Goal: Communication & Community: Participate in discussion

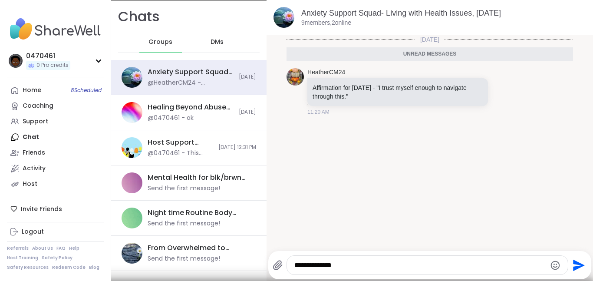
type textarea "**********"
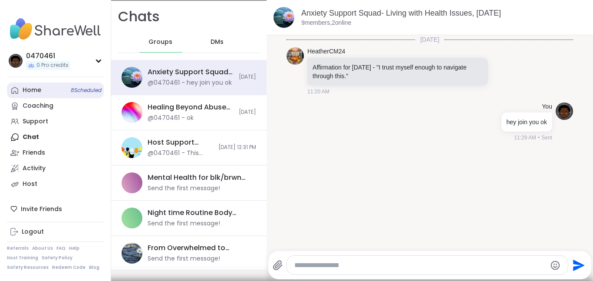
click at [33, 86] on div "Home 8 Scheduled" at bounding box center [32, 90] width 19 height 9
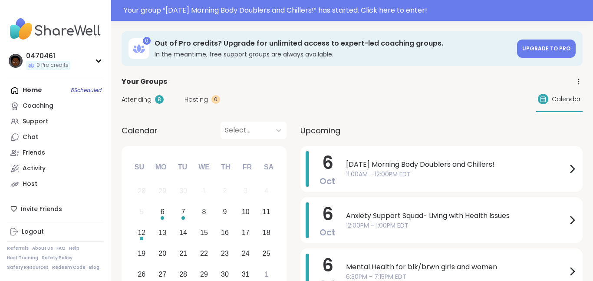
scroll to position [57, 0]
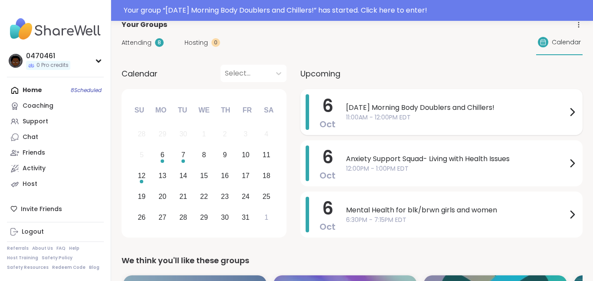
click at [436, 113] on span "11:00AM - 12:00PM EDT" at bounding box center [456, 117] width 221 height 9
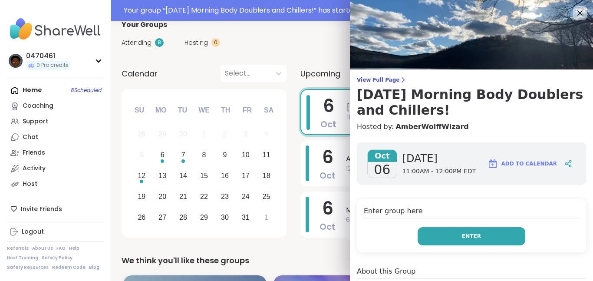
click at [496, 236] on button "Enter" at bounding box center [471, 236] width 108 height 18
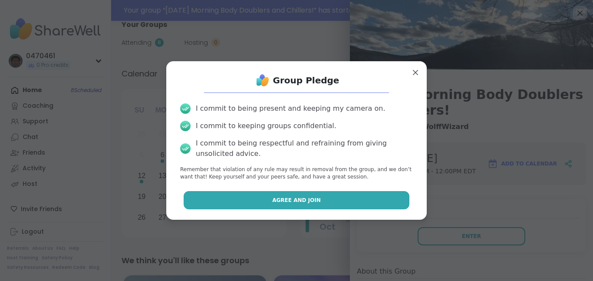
click at [326, 200] on button "Agree and Join" at bounding box center [296, 200] width 226 height 18
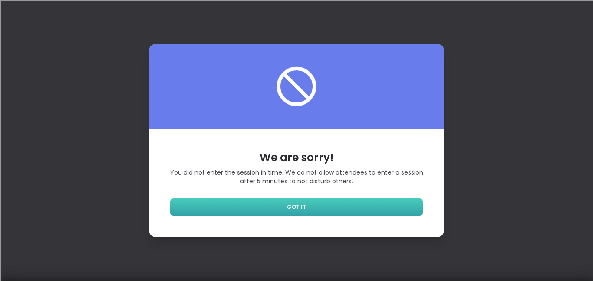
click at [321, 210] on link "GOT IT" at bounding box center [296, 207] width 253 height 18
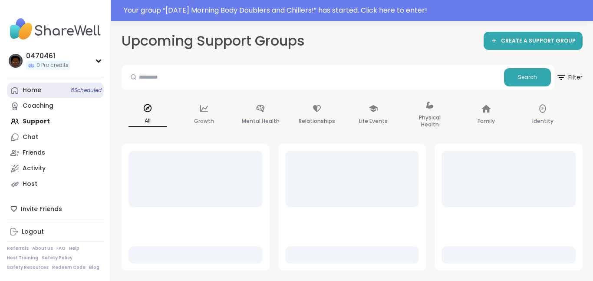
click at [66, 88] on link "Home 8 Scheduled" at bounding box center [55, 90] width 97 height 16
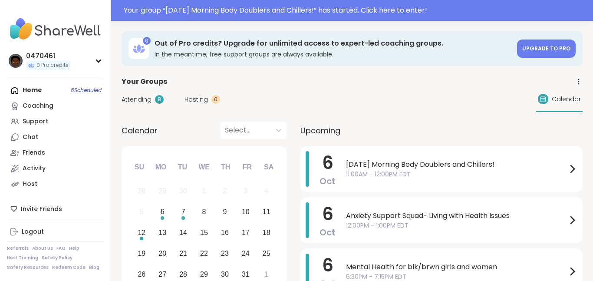
scroll to position [28, 0]
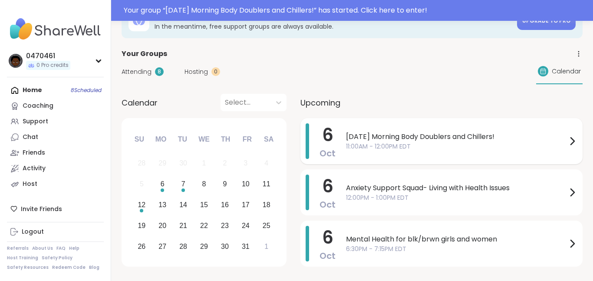
click at [382, 144] on span "11:00AM - 12:00PM EDT" at bounding box center [456, 146] width 221 height 9
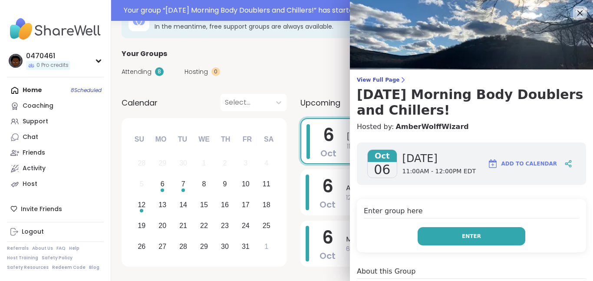
click at [434, 231] on button "Enter" at bounding box center [471, 236] width 108 height 18
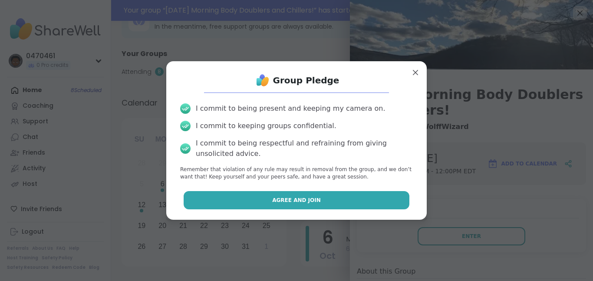
click at [338, 205] on button "Agree and Join" at bounding box center [296, 200] width 226 height 18
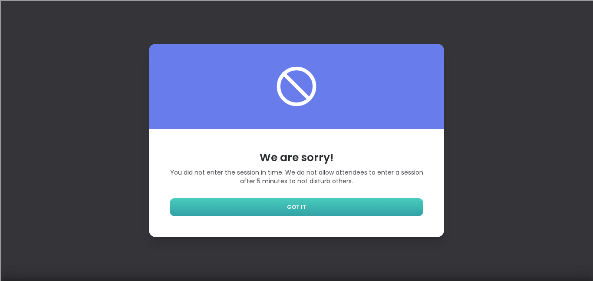
click at [405, 214] on link "GOT IT" at bounding box center [296, 207] width 253 height 18
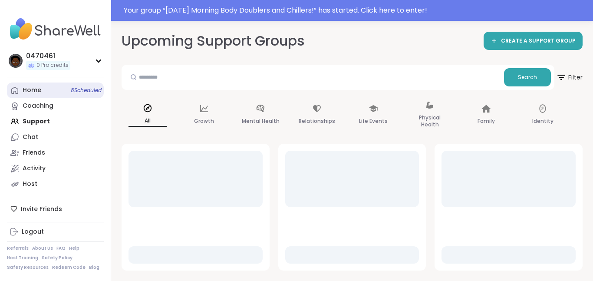
click at [49, 87] on link "Home 8 Scheduled" at bounding box center [55, 90] width 97 height 16
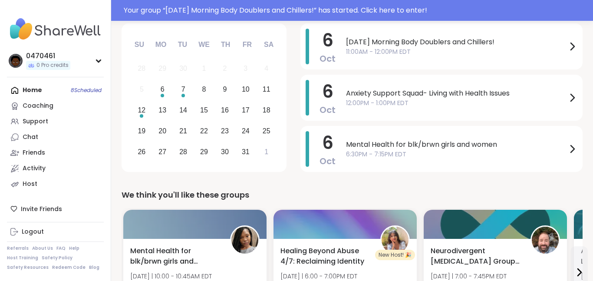
scroll to position [96, 0]
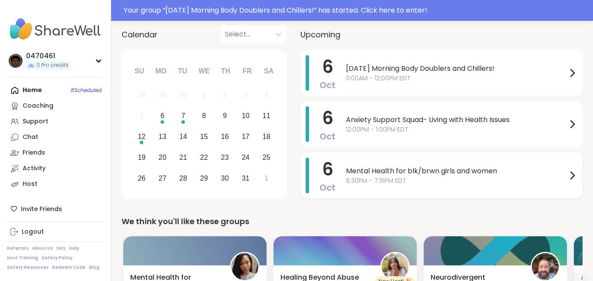
click at [454, 178] on span "6:30PM - 7:15PM EDT" at bounding box center [456, 180] width 221 height 9
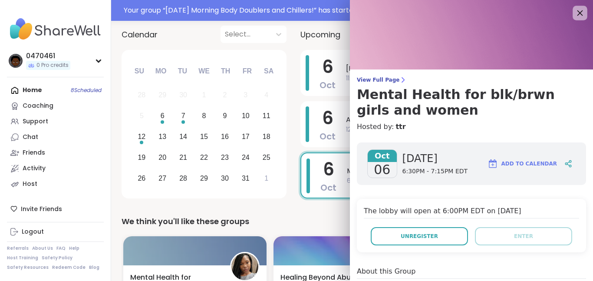
click at [582, 18] on div at bounding box center [579, 13] width 15 height 15
click at [574, 12] on icon at bounding box center [579, 12] width 11 height 11
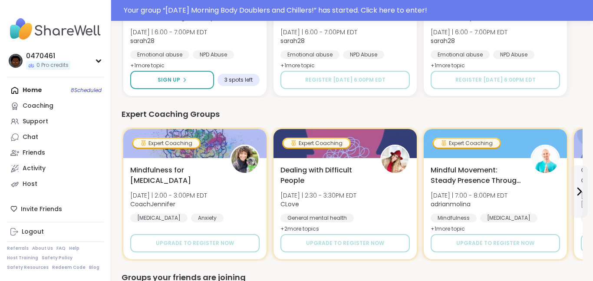
scroll to position [737, 0]
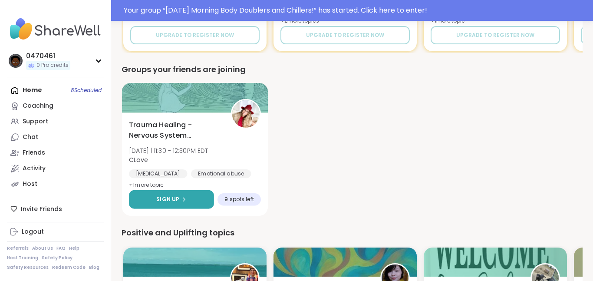
click at [206, 196] on button "Sign Up" at bounding box center [171, 199] width 85 height 19
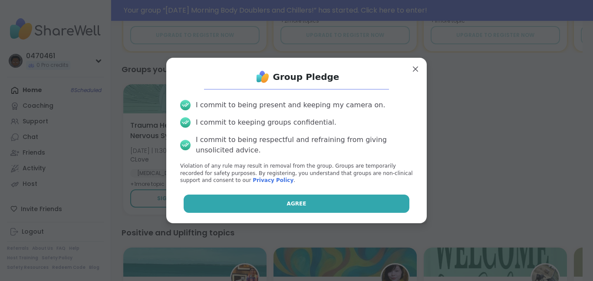
click at [230, 199] on button "Agree" at bounding box center [296, 203] width 226 height 18
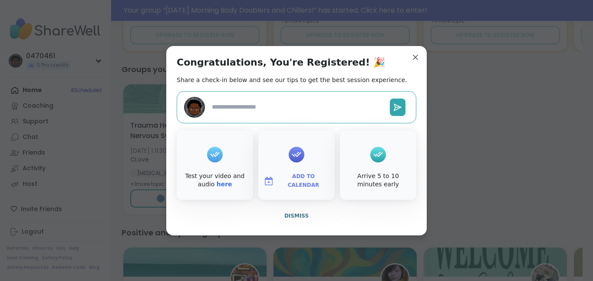
type textarea "*"
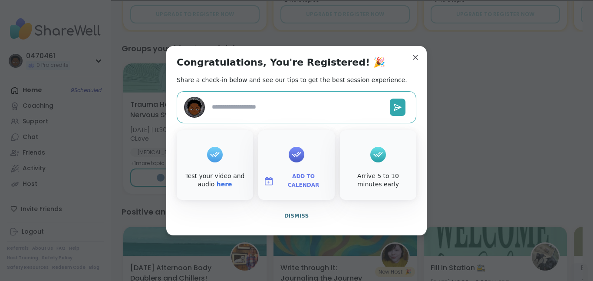
scroll to position [716, 0]
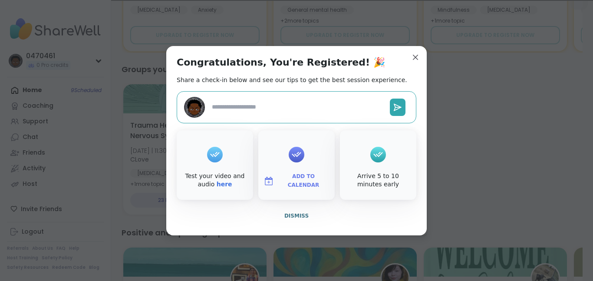
click at [249, 105] on textarea at bounding box center [297, 107] width 178 height 16
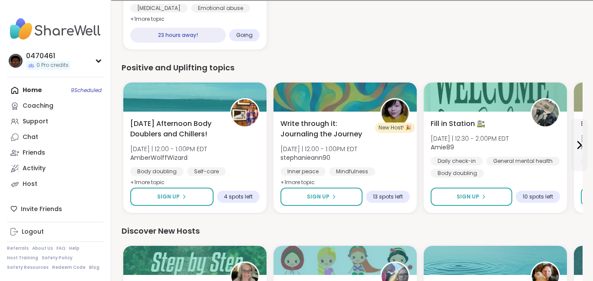
scroll to position [881, 0]
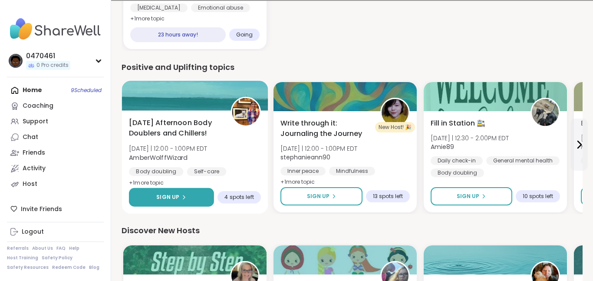
click at [179, 195] on div "Sign Up" at bounding box center [171, 197] width 30 height 8
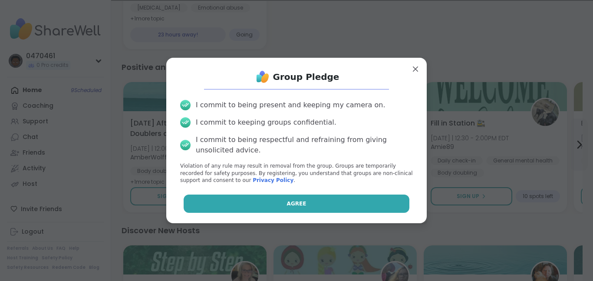
click at [285, 203] on button "Agree" at bounding box center [296, 203] width 226 height 18
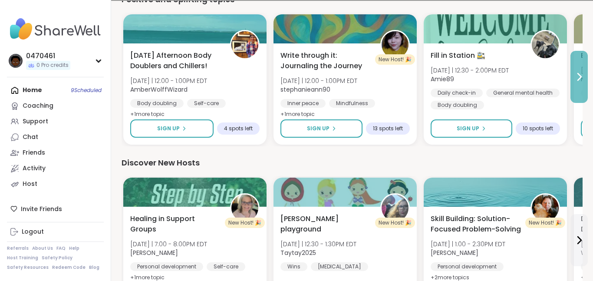
scroll to position [949, 0]
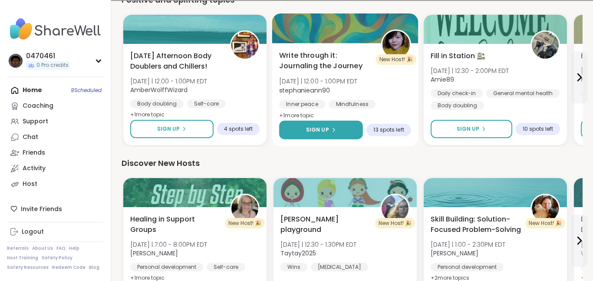
click at [333, 127] on icon at bounding box center [333, 129] width 5 height 5
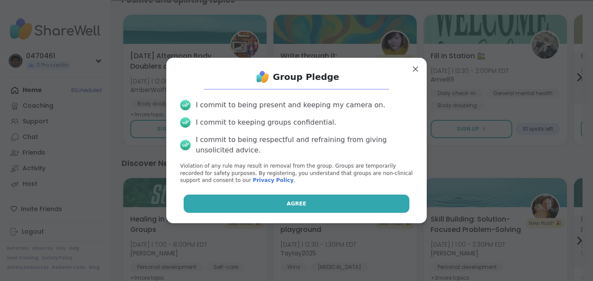
click at [327, 199] on button "Agree" at bounding box center [296, 203] width 226 height 18
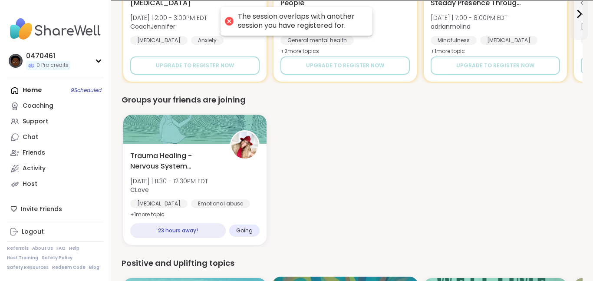
scroll to position [684, 0]
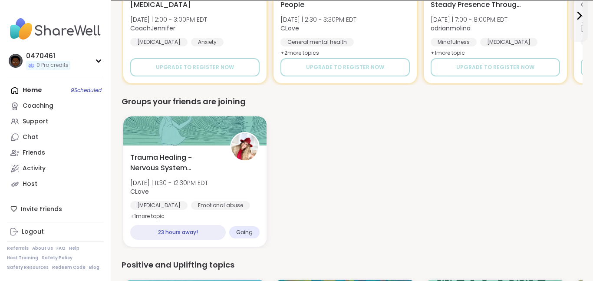
click at [90, 87] on div "Home 9 Scheduled Coaching Support Chat Friends Activity Host" at bounding box center [55, 136] width 97 height 109
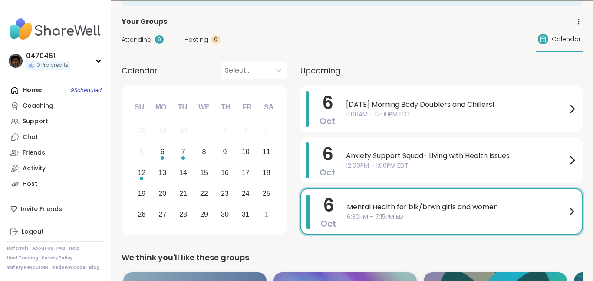
scroll to position [40, 0]
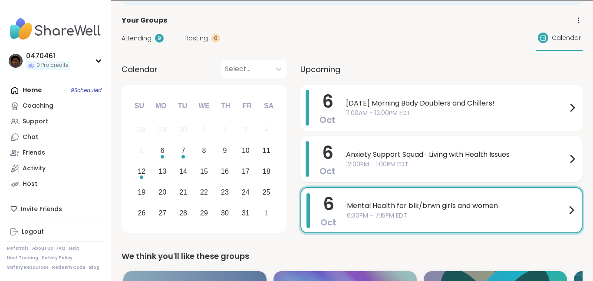
click at [421, 160] on span "12:00PM - 1:00PM EDT" at bounding box center [456, 164] width 221 height 9
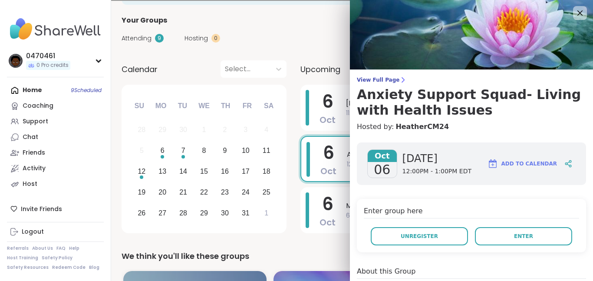
click at [149, 44] on div "Attending 9 Hosting 0 Calendar" at bounding box center [351, 38] width 461 height 25
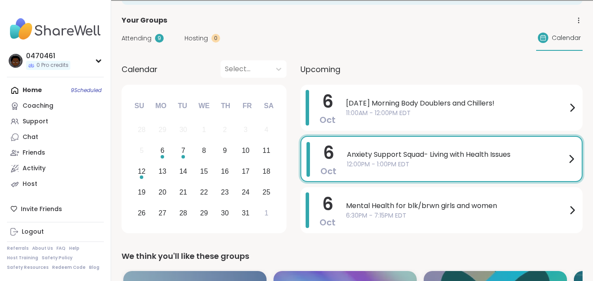
click at [141, 35] on span "Attending" at bounding box center [136, 38] width 30 height 9
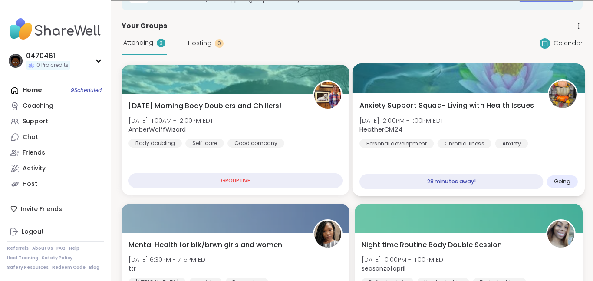
scroll to position [35, 0]
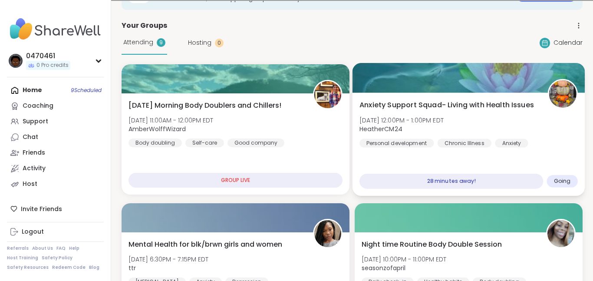
click at [419, 155] on div "Anxiety Support Squad- Living with Health Issues Mon, Oct 06 | 12:00PM - 1:00PM…" at bounding box center [468, 143] width 232 height 103
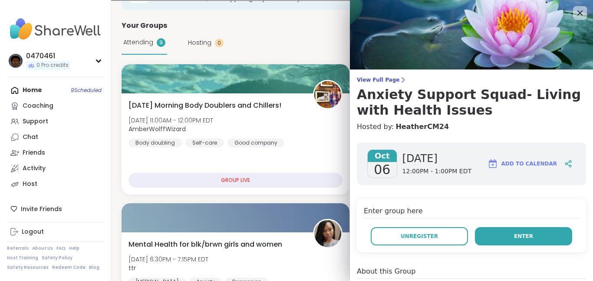
click at [498, 241] on button "Enter" at bounding box center [523, 236] width 97 height 18
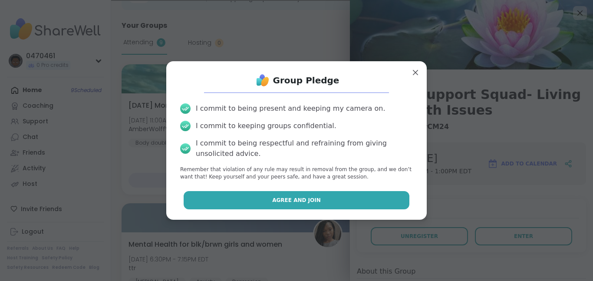
click at [344, 203] on button "Agree and Join" at bounding box center [296, 200] width 226 height 18
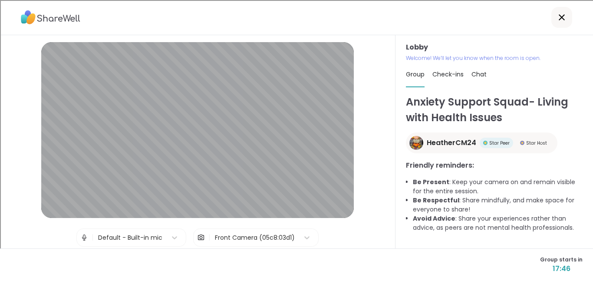
click at [472, 145] on span "HeatherCM24" at bounding box center [450, 142] width 49 height 10
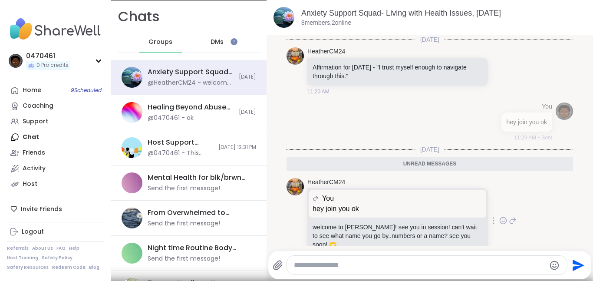
scroll to position [13, 0]
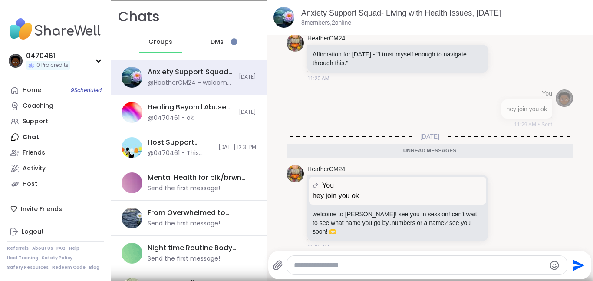
click at [344, 263] on textarea "Type your message" at bounding box center [420, 265] width 252 height 9
type textarea "***"
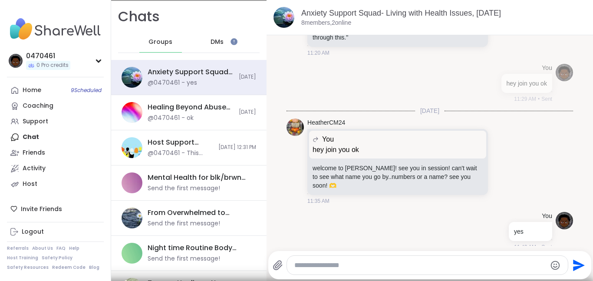
scroll to position [39, 0]
type textarea "**"
type textarea "******"
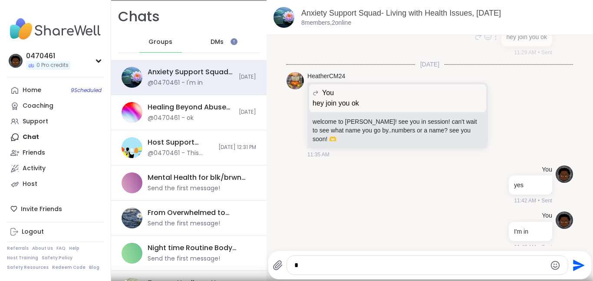
type textarea "**"
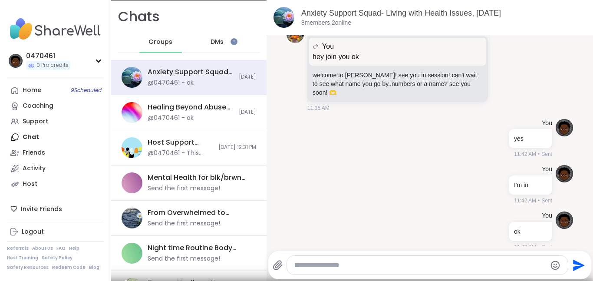
click at [215, 35] on div "DMs" at bounding box center [217, 42] width 43 height 21
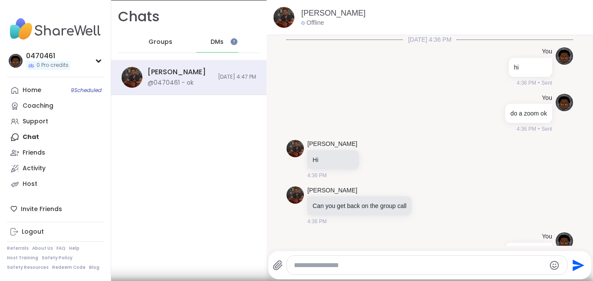
scroll to position [789, 0]
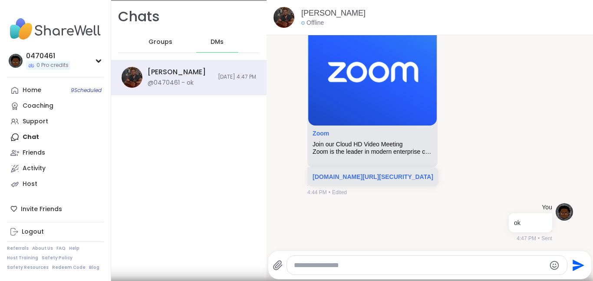
click at [161, 46] on div "Groups" at bounding box center [160, 42] width 43 height 21
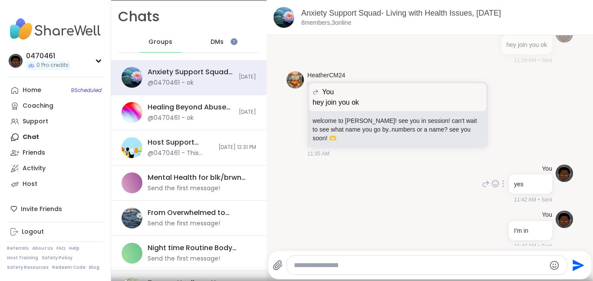
scroll to position [78, 0]
click at [435, 266] on textarea "Type your message" at bounding box center [420, 265] width 252 height 9
type textarea "**********"
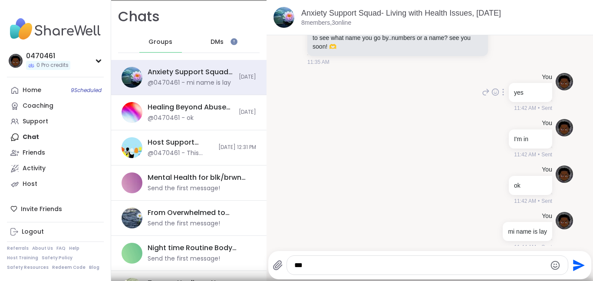
type textarea "**"
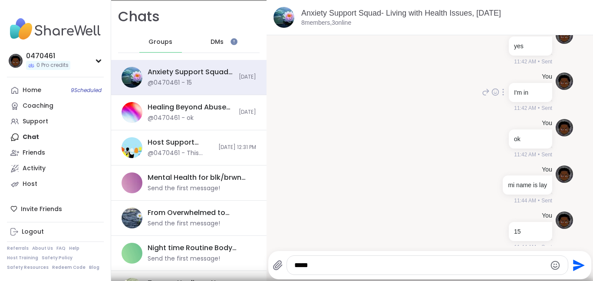
type textarea "******"
type textarea "**"
click at [207, 44] on div "DMs" at bounding box center [217, 42] width 43 height 21
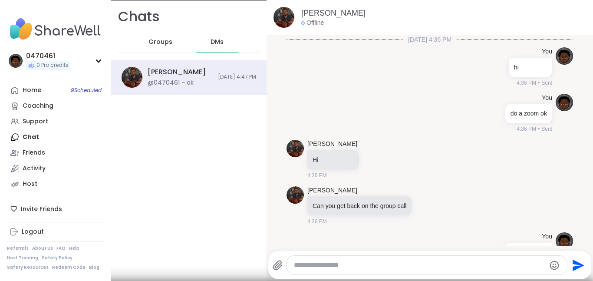
scroll to position [789, 0]
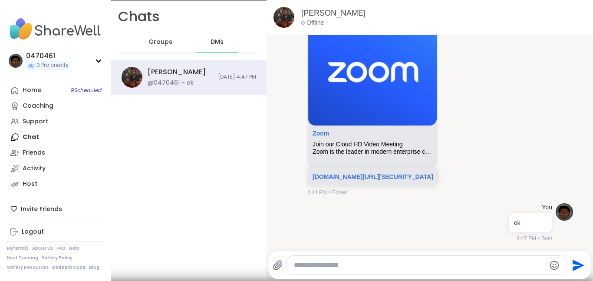
click at [156, 47] on div "Groups" at bounding box center [160, 42] width 43 height 21
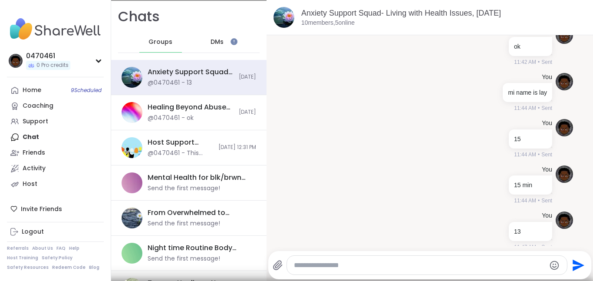
click at [324, 268] on textarea "Type your message" at bounding box center [420, 265] width 252 height 9
type textarea "**"
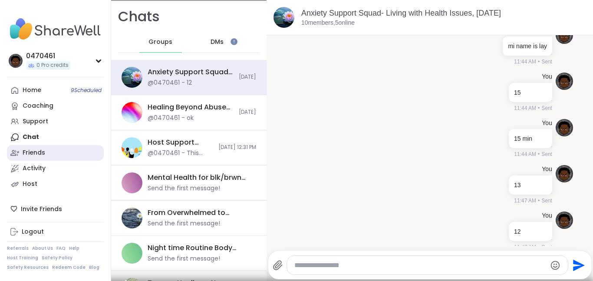
click at [42, 157] on link "Friends" at bounding box center [55, 153] width 97 height 16
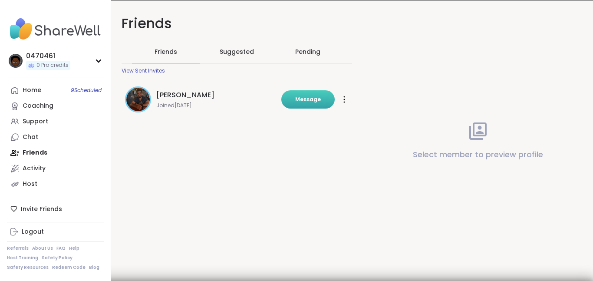
click at [291, 99] on button "Message" at bounding box center [307, 99] width 53 height 18
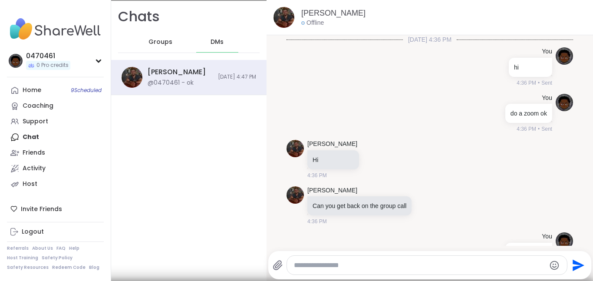
scroll to position [789, 0]
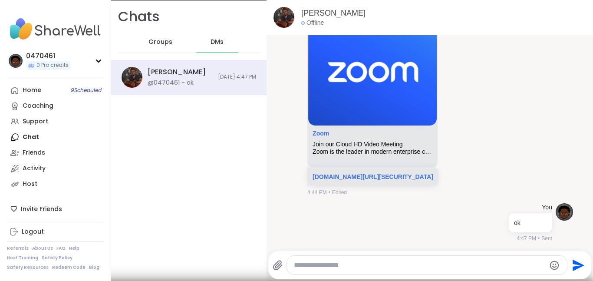
click at [395, 264] on textarea "Type your message" at bounding box center [420, 265] width 252 height 9
type textarea "**"
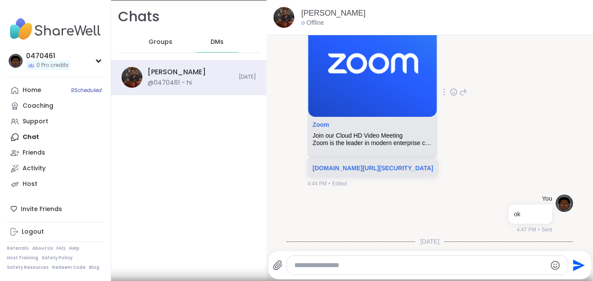
scroll to position [845, 0]
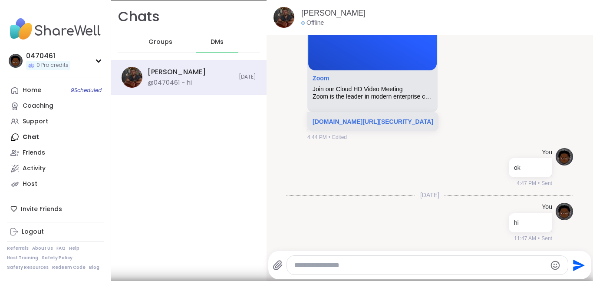
click at [153, 39] on span "Groups" at bounding box center [160, 42] width 24 height 9
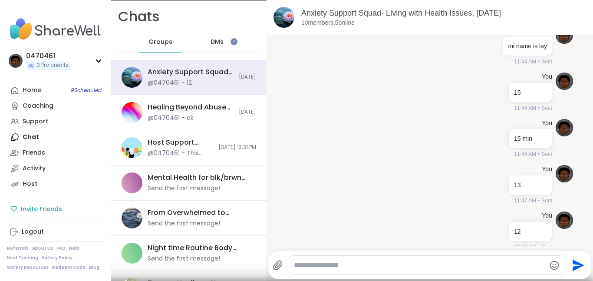
click at [50, 203] on div "Invite Friends" at bounding box center [55, 209] width 97 height 16
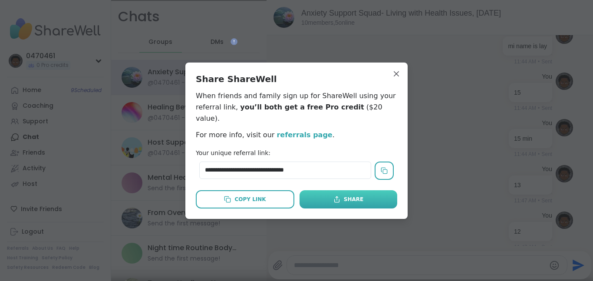
click at [350, 200] on button "Share" at bounding box center [348, 199] width 98 height 18
click at [393, 85] on h2 "Share ShareWell" at bounding box center [296, 79] width 201 height 12
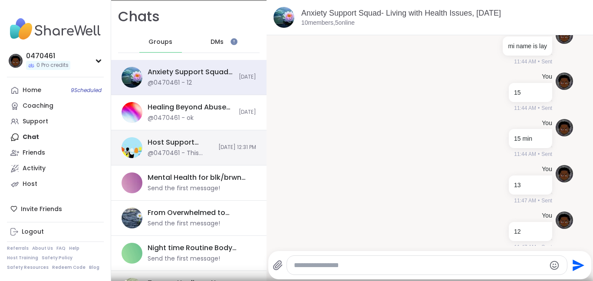
click at [190, 146] on div "Host Support Circle (have hosted 1+ session), Oct 07" at bounding box center [179, 142] width 65 height 10
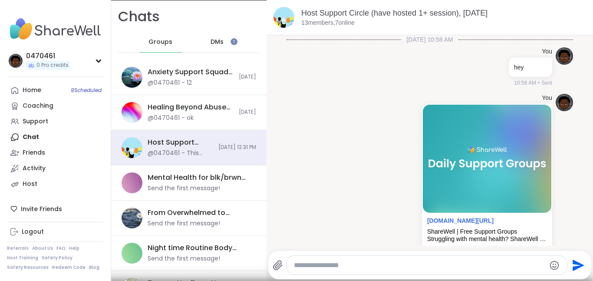
scroll to position [88, 0]
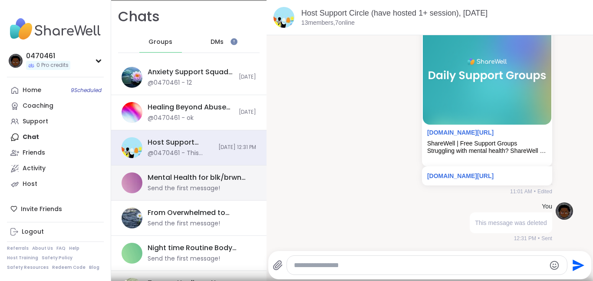
click at [155, 173] on div "Mental Health for blk/brwn girls and women, Oct 06" at bounding box center [198, 178] width 103 height 10
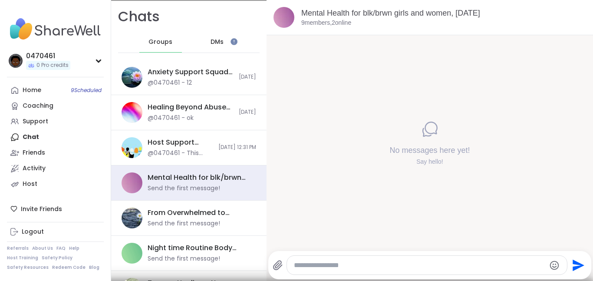
click at [340, 260] on div at bounding box center [427, 264] width 280 height 19
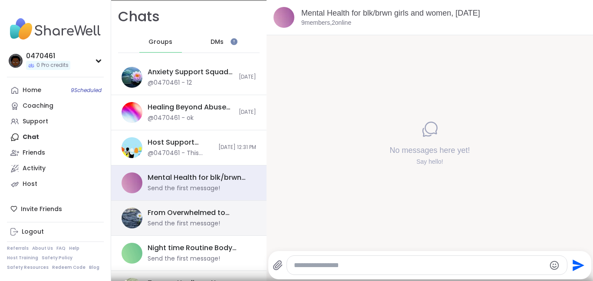
click at [203, 232] on div "From Overwhelmed to Anchored: Emotional Regulation, Oct 07 Send the first messa…" at bounding box center [188, 217] width 155 height 35
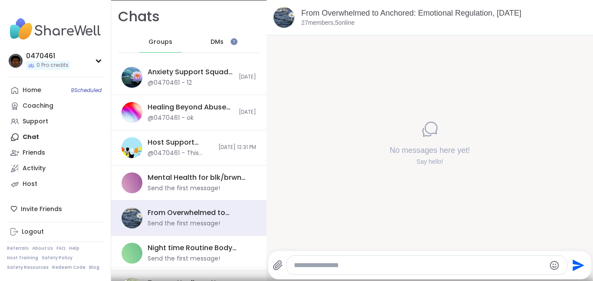
click at [301, 265] on textarea "Type your message" at bounding box center [420, 265] width 252 height 9
paste textarea "**********"
type textarea "**********"
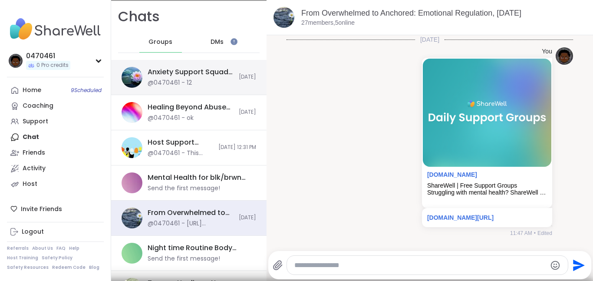
click at [173, 89] on div "Anxiety Support Squad- Living with Health Issues, Oct 06 @0470461 - 12 Today" at bounding box center [188, 77] width 155 height 35
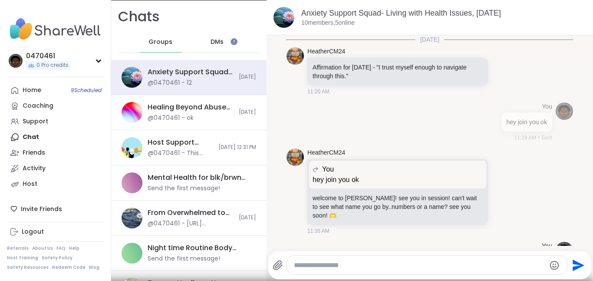
scroll to position [354, 0]
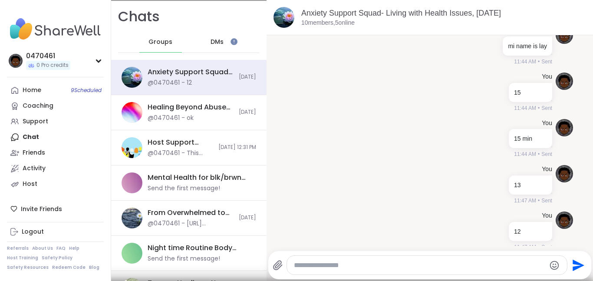
click at [367, 275] on div "Send" at bounding box center [429, 265] width 323 height 28
click at [360, 269] on div at bounding box center [427, 264] width 280 height 19
click at [357, 266] on textarea "Type your message" at bounding box center [420, 265] width 252 height 9
type textarea "**"
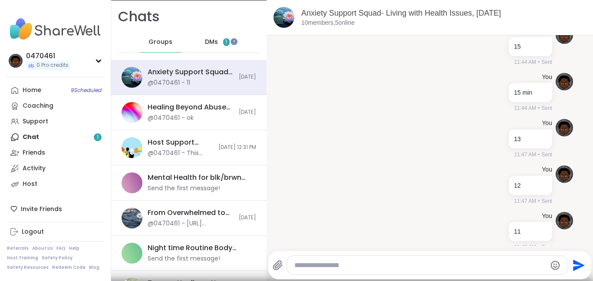
click at [206, 42] on span "DMs" at bounding box center [211, 42] width 13 height 9
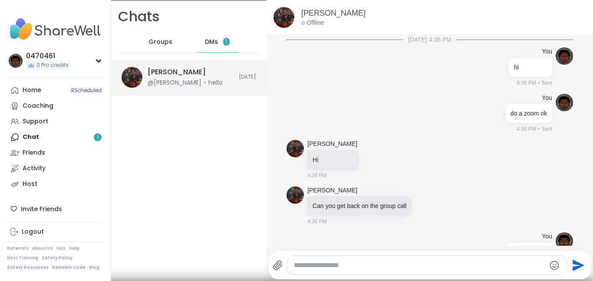
click at [192, 87] on div "@Anchit - hello" at bounding box center [184, 83] width 75 height 9
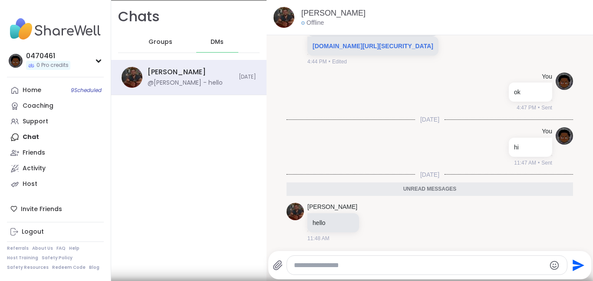
click at [396, 264] on textarea "Type your message" at bounding box center [420, 265] width 252 height 9
type textarea "**********"
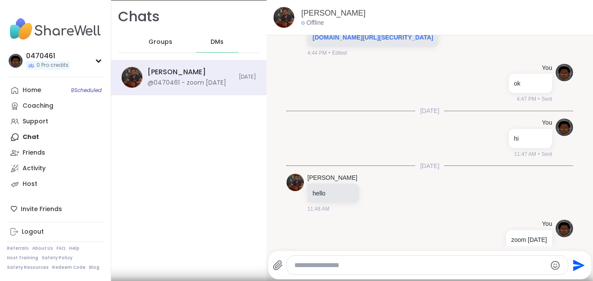
scroll to position [946, 0]
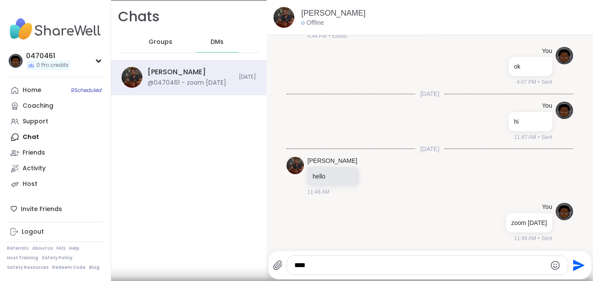
type textarea "*****"
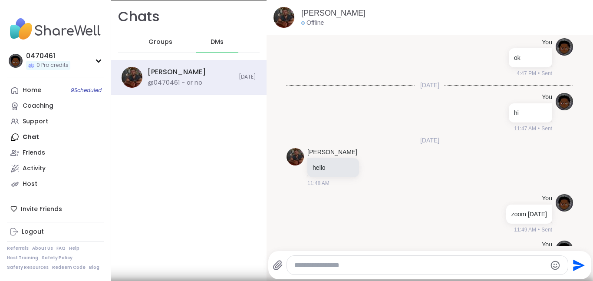
scroll to position [992, 0]
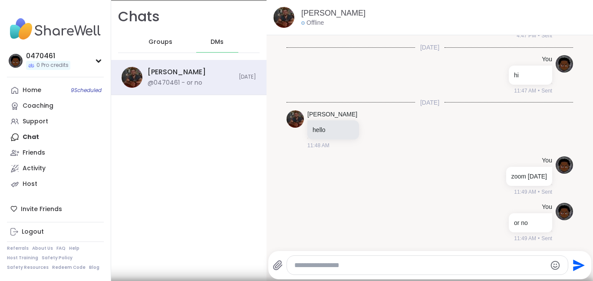
click at [154, 41] on span "Groups" at bounding box center [160, 42] width 24 height 9
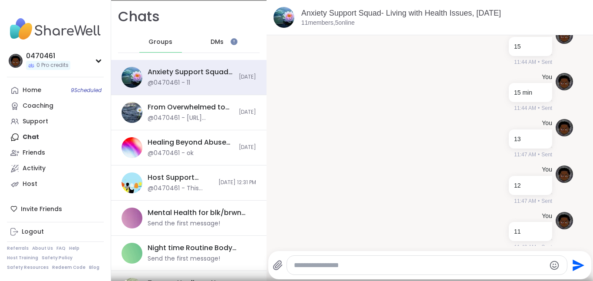
click at [364, 257] on div at bounding box center [427, 264] width 280 height 19
click at [364, 265] on textarea "Type your message" at bounding box center [420, 265] width 252 height 9
type textarea "**"
click at [211, 36] on div "DMs" at bounding box center [217, 42] width 43 height 21
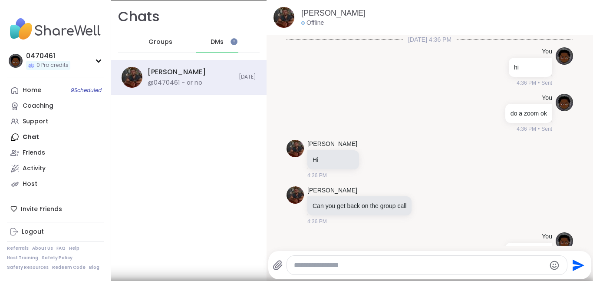
scroll to position [983, 0]
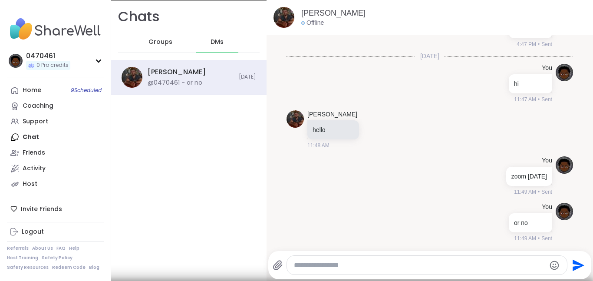
click at [153, 44] on span "Groups" at bounding box center [160, 42] width 24 height 9
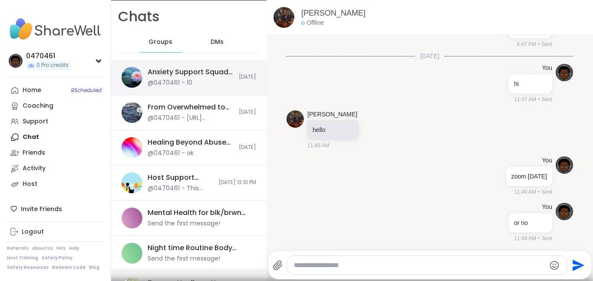
click at [160, 70] on div "Anxiety Support Squad- Living with Health Issues, Oct 06" at bounding box center [190, 72] width 86 height 10
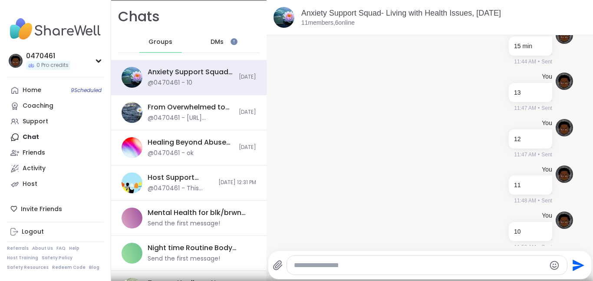
click at [407, 266] on textarea "Type your message" at bounding box center [420, 265] width 252 height 9
type textarea "*"
click at [216, 40] on span "DMs" at bounding box center [216, 42] width 13 height 9
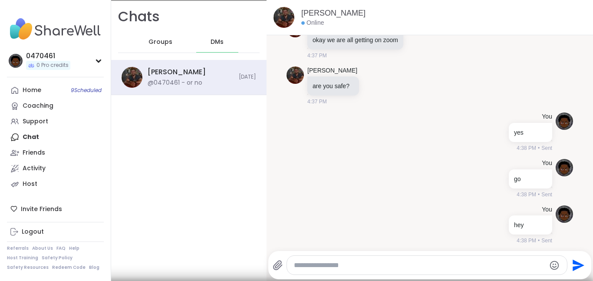
scroll to position [363, 0]
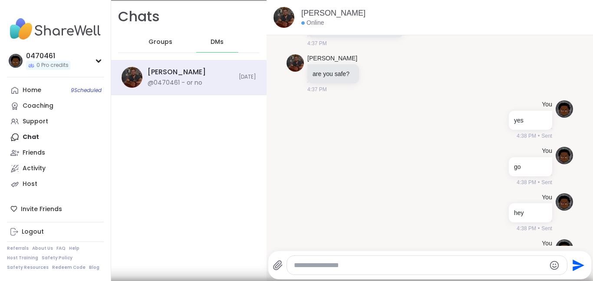
click at [383, 160] on div "You go 4:38 PM • Sent" at bounding box center [429, 166] width 286 height 46
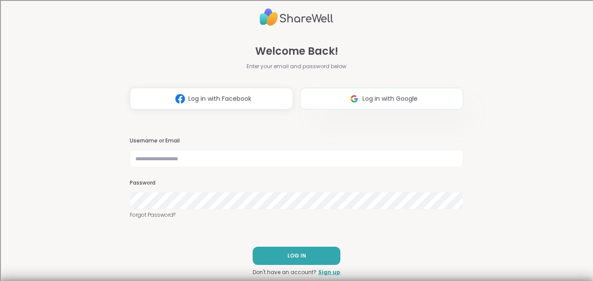
click at [344, 105] on button "Log in with Google" at bounding box center [381, 99] width 163 height 22
click at [357, 105] on img at bounding box center [354, 99] width 16 height 16
click at [386, 99] on span "Log in with Google" at bounding box center [389, 98] width 55 height 9
click at [275, 255] on button "LOG IN" at bounding box center [296, 255] width 88 height 18
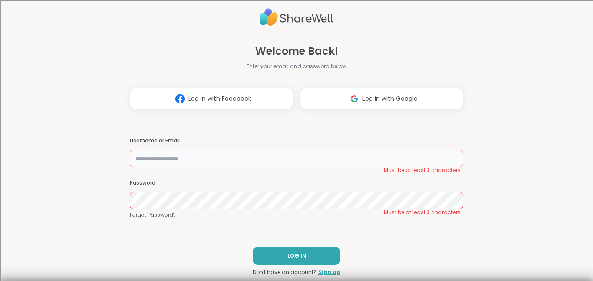
click at [179, 161] on input "text" at bounding box center [296, 158] width 333 height 17
paste input "**********"
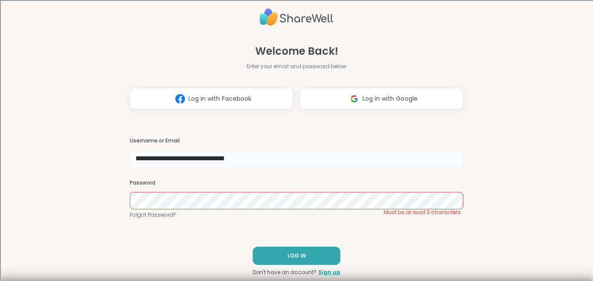
type input "**********"
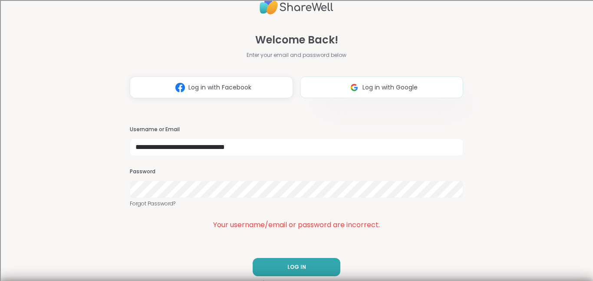
click at [358, 91] on img at bounding box center [354, 87] width 16 height 16
click at [334, 89] on button "Log in with Google" at bounding box center [381, 87] width 163 height 22
